Goal: Register for event/course

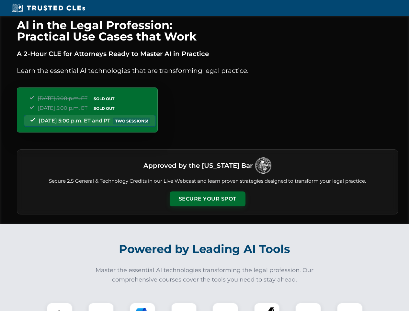
click at [207, 199] on button "Secure Your Spot" at bounding box center [208, 198] width 76 height 15
click at [60, 307] on img at bounding box center [59, 315] width 19 height 19
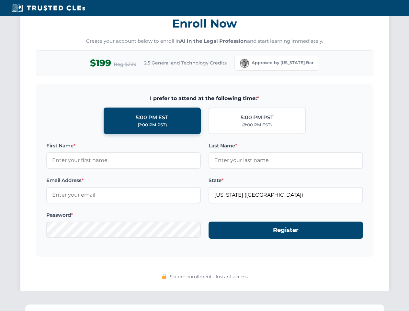
scroll to position [636, 0]
